Goal: Ask a question

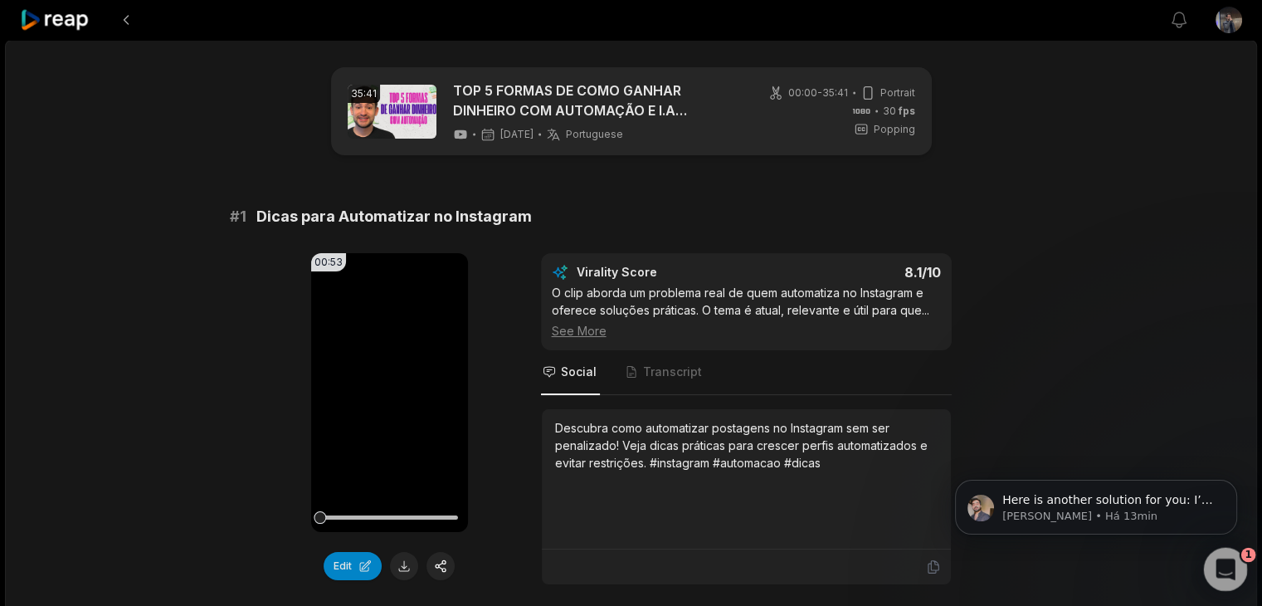
click at [1224, 580] on div "Abertura do Messenger da Intercom" at bounding box center [1222, 566] width 55 height 55
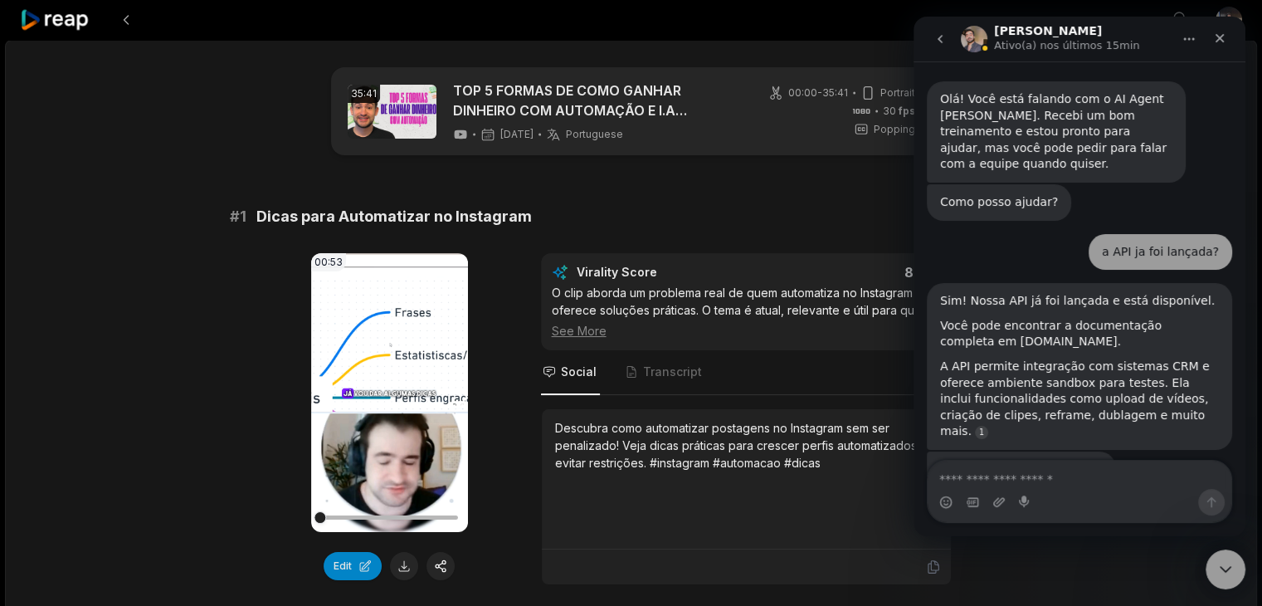
scroll to position [19, 0]
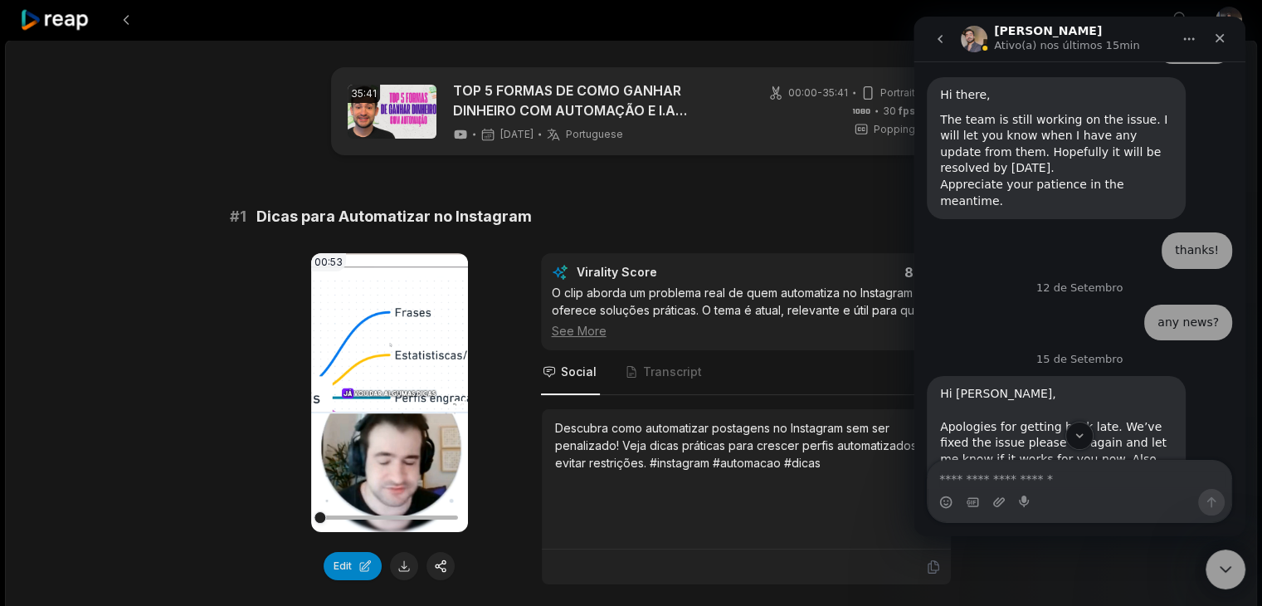
click at [1095, 441] on div "Messenger da Intercom" at bounding box center [1079, 435] width 332 height 28
click at [1081, 439] on icon "Scroll to bottom" at bounding box center [1079, 435] width 15 height 15
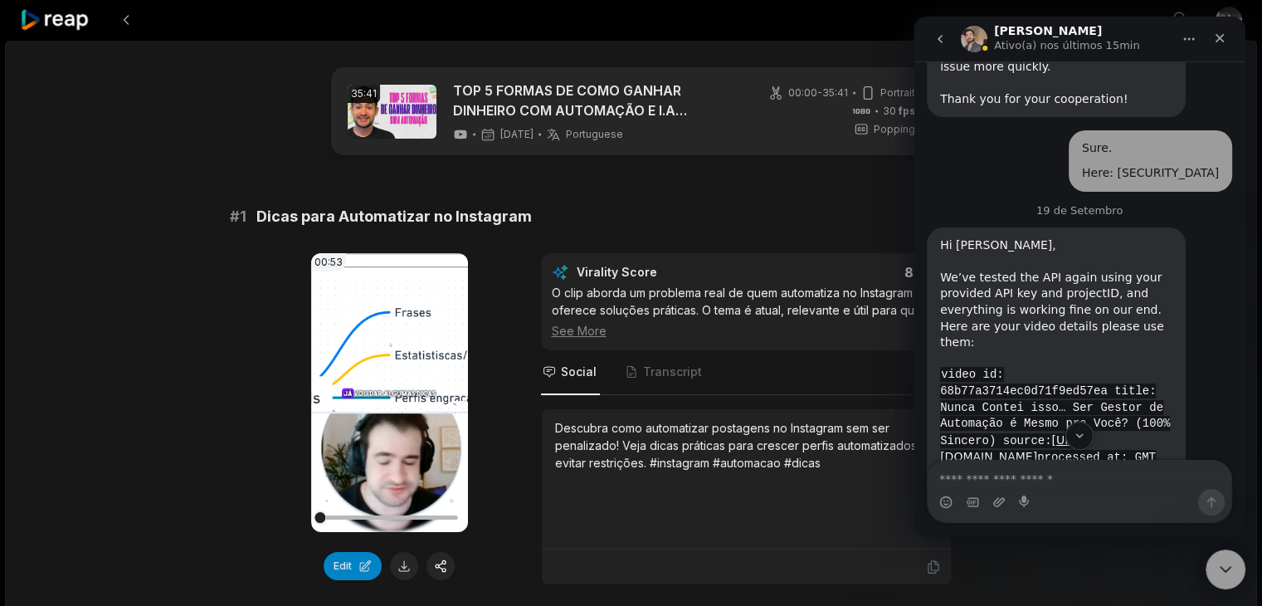
scroll to position [4338, 0]
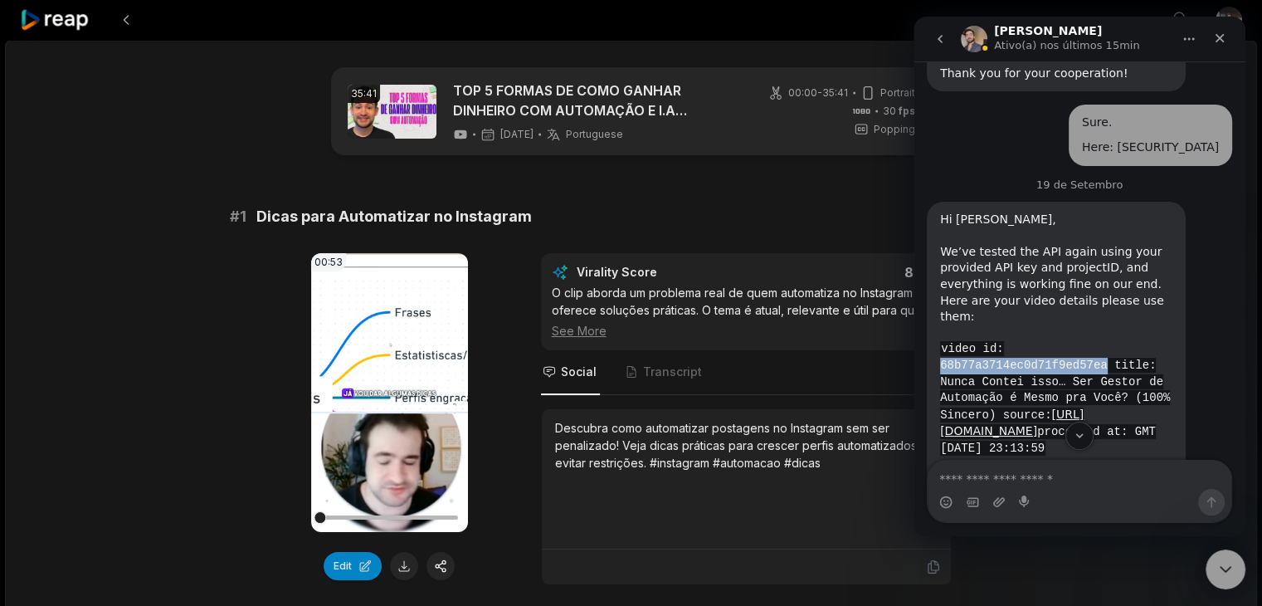
drag, startPoint x: 1106, startPoint y: 168, endPoint x: 926, endPoint y: 165, distance: 180.0
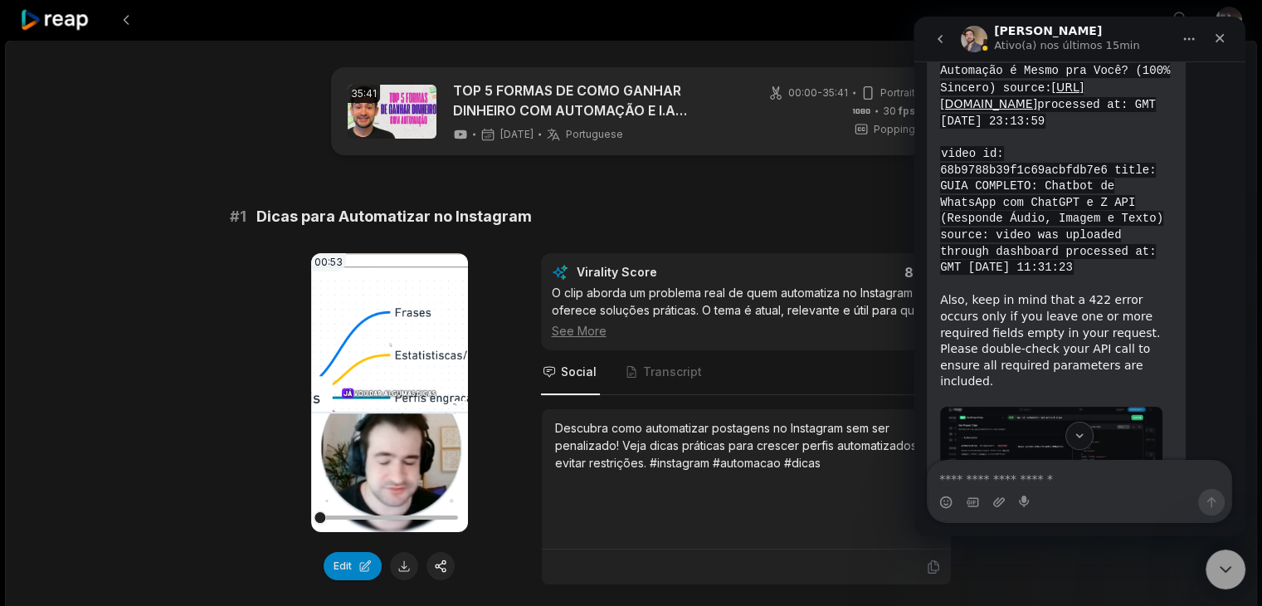
scroll to position [4670, 0]
click at [1080, 401] on img "Sam diz…" at bounding box center [1051, 467] width 222 height 133
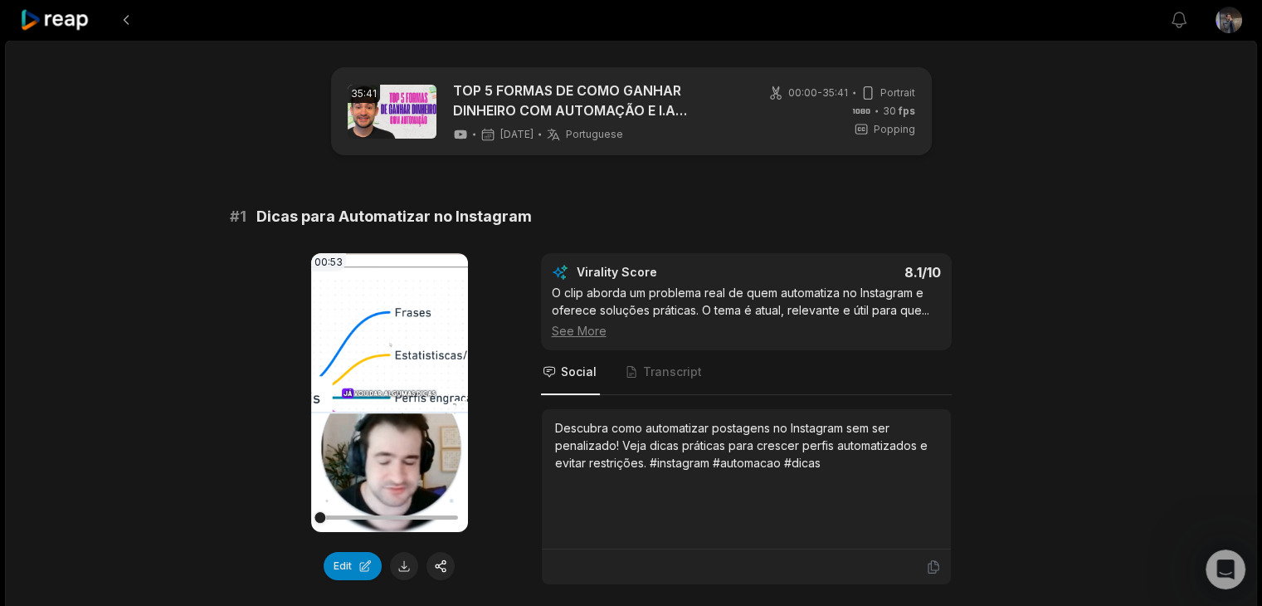
scroll to position [4918, 0]
click at [1221, 565] on icon "Abertura do Messenger da Intercom" at bounding box center [1222, 566] width 27 height 27
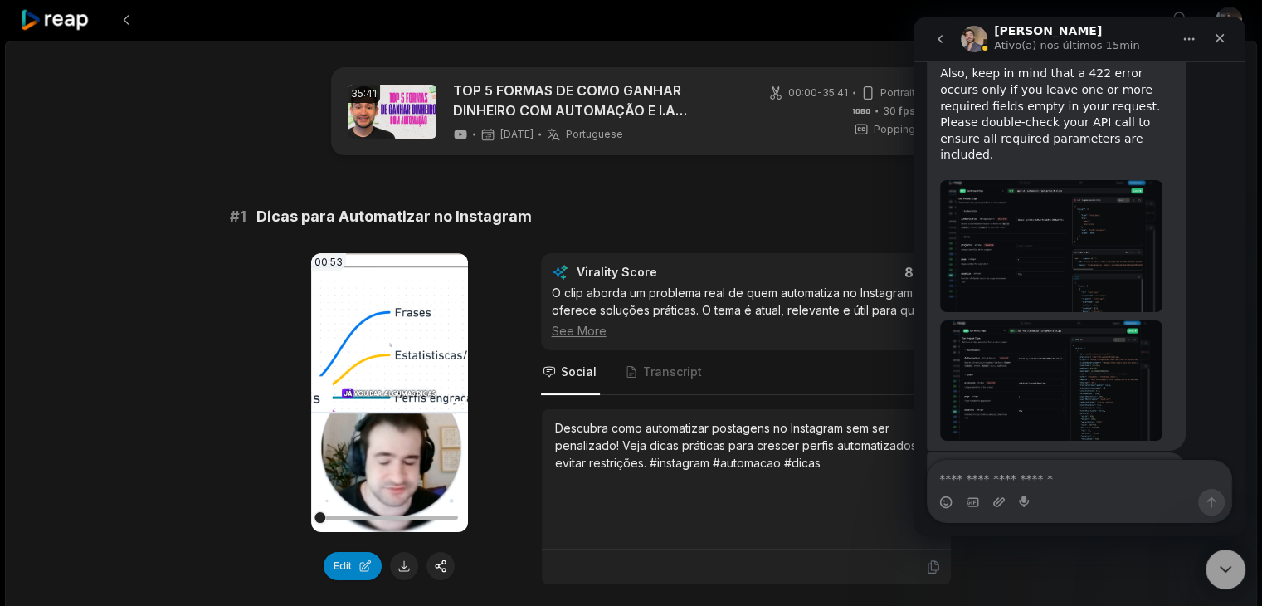
scroll to position [4919, 0]
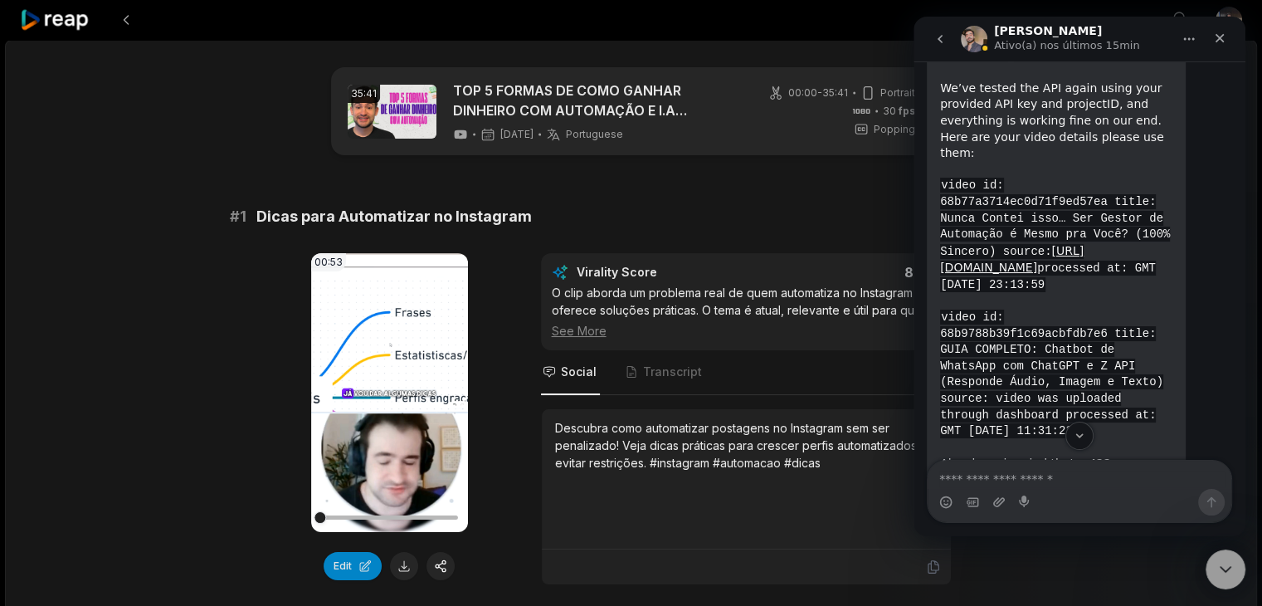
scroll to position [4421, 0]
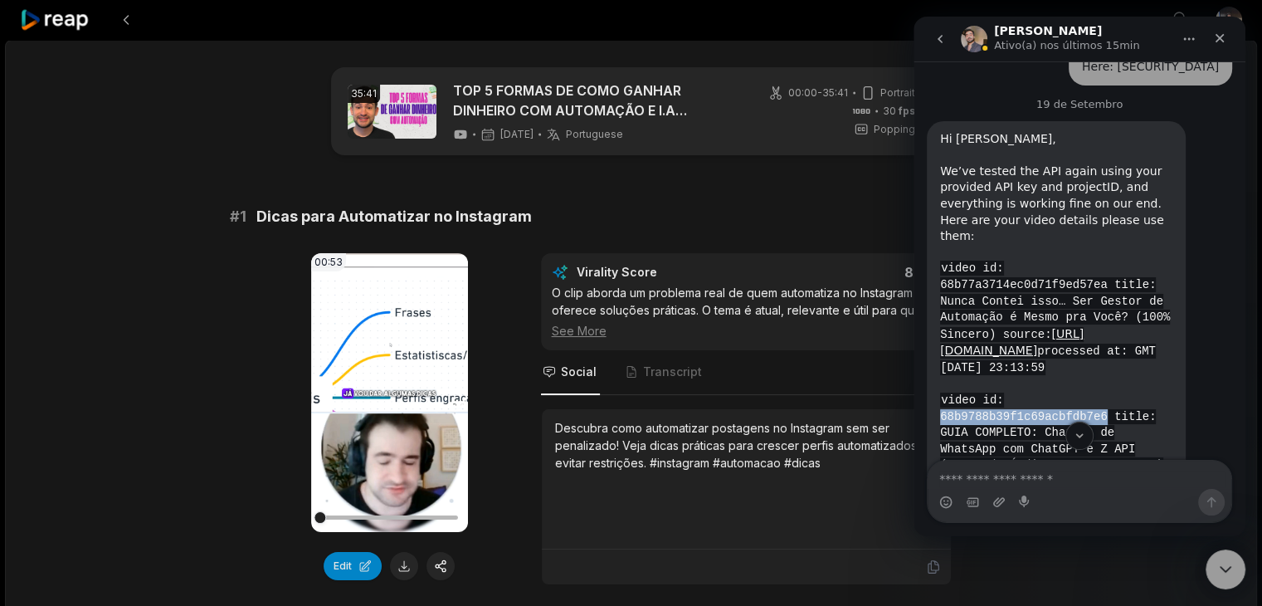
drag, startPoint x: 1109, startPoint y: 250, endPoint x: 807, endPoint y: 251, distance: 301.9
click at [913, 251] on html "Sam Ativo(a) nos últimos 15min Olá! Você está falando com o AI Agent Sam. Receb…" at bounding box center [1079, 276] width 332 height 519
copy code "68b9788b39f1c69acbfdb7e6"
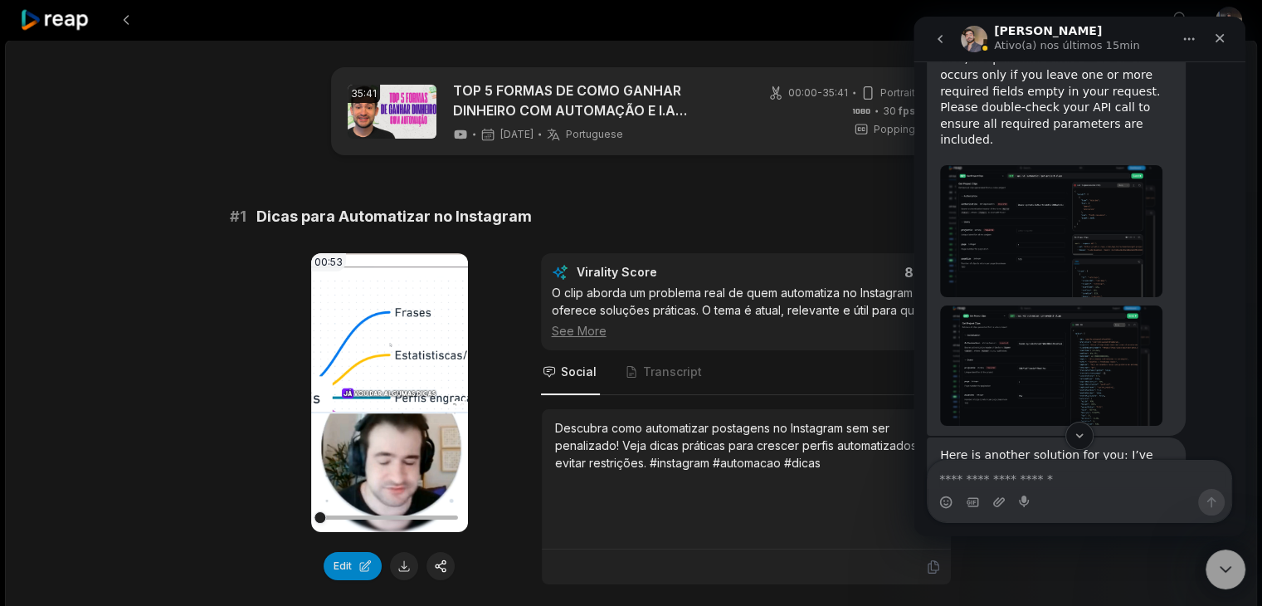
scroll to position [4918, 0]
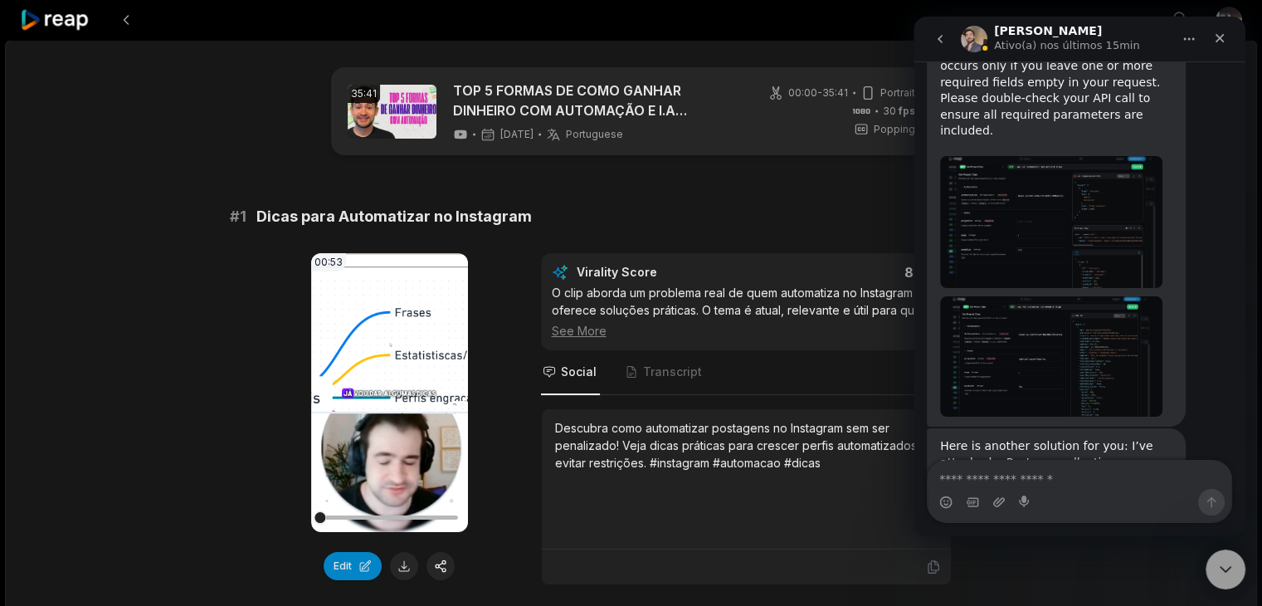
click at [1053, 577] on div "Reap Publi...ction.json" at bounding box center [1020, 585] width 128 height 17
click at [1128, 479] on textarea "Envie uma mensagem..." at bounding box center [1079, 474] width 304 height 28
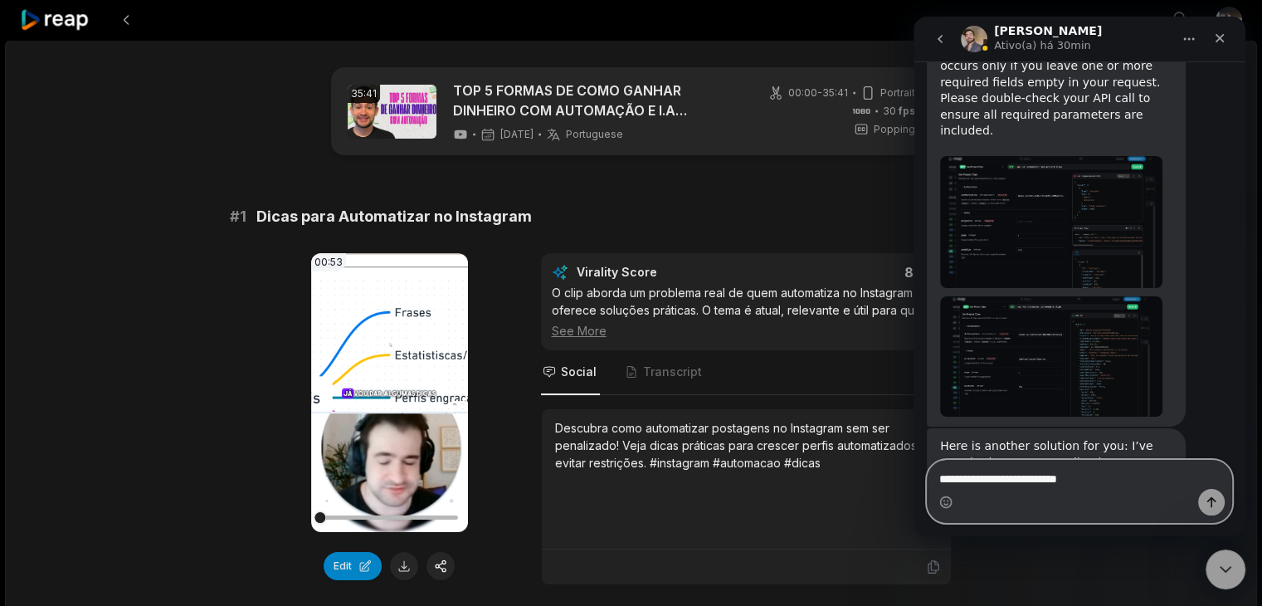
type textarea "**********"
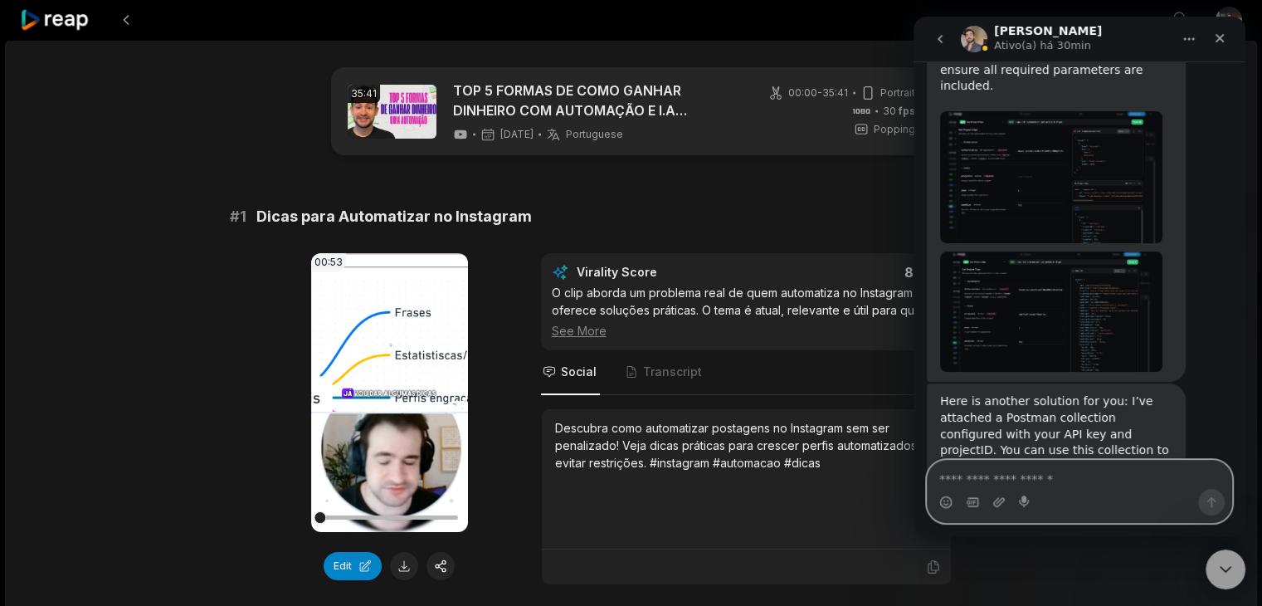
scroll to position [4968, 0]
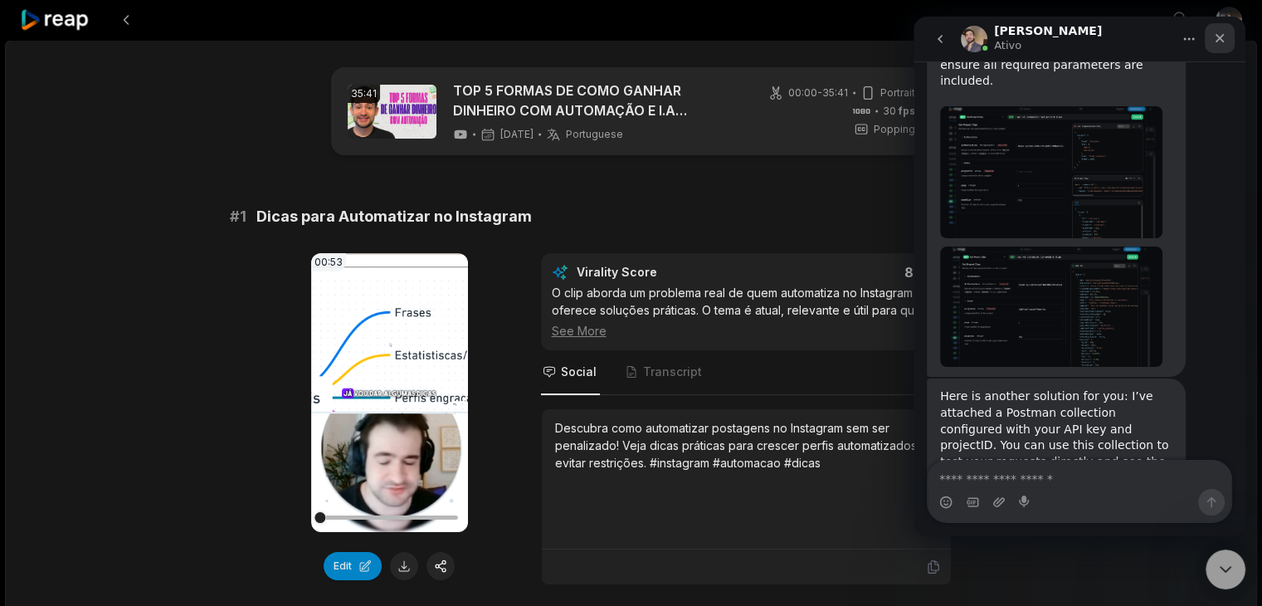
drag, startPoint x: 2127, startPoint y: 54, endPoint x: 1219, endPoint y: 37, distance: 908.5
click at [1219, 37] on icon "Fechar" at bounding box center [1219, 38] width 9 height 9
